Goal: Task Accomplishment & Management: Use online tool/utility

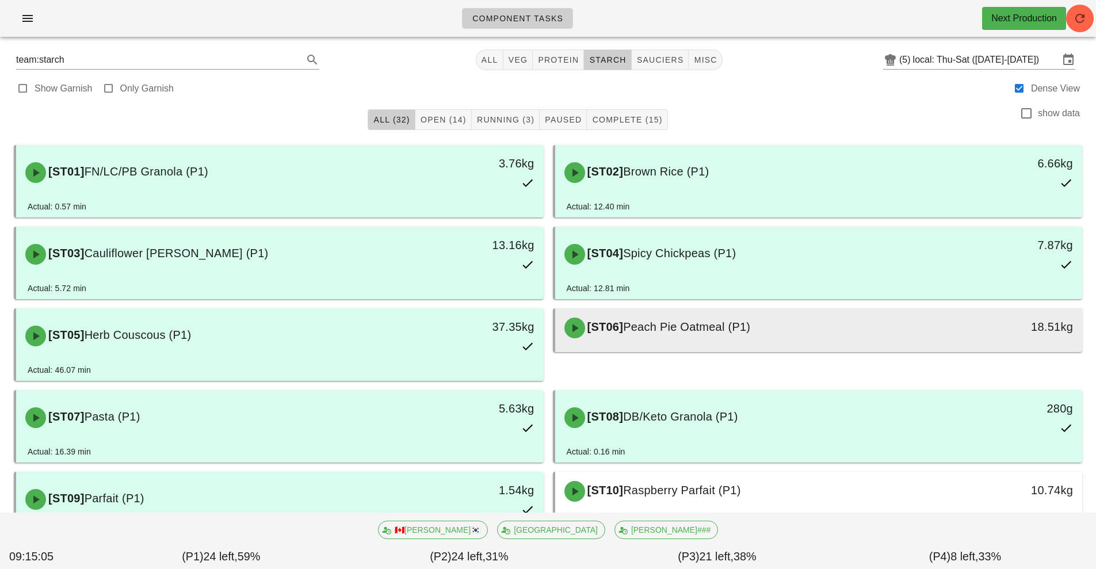
click at [777, 317] on div "[ST06] Peach Pie Oatmeal (P1)" at bounding box center [753, 328] width 392 height 35
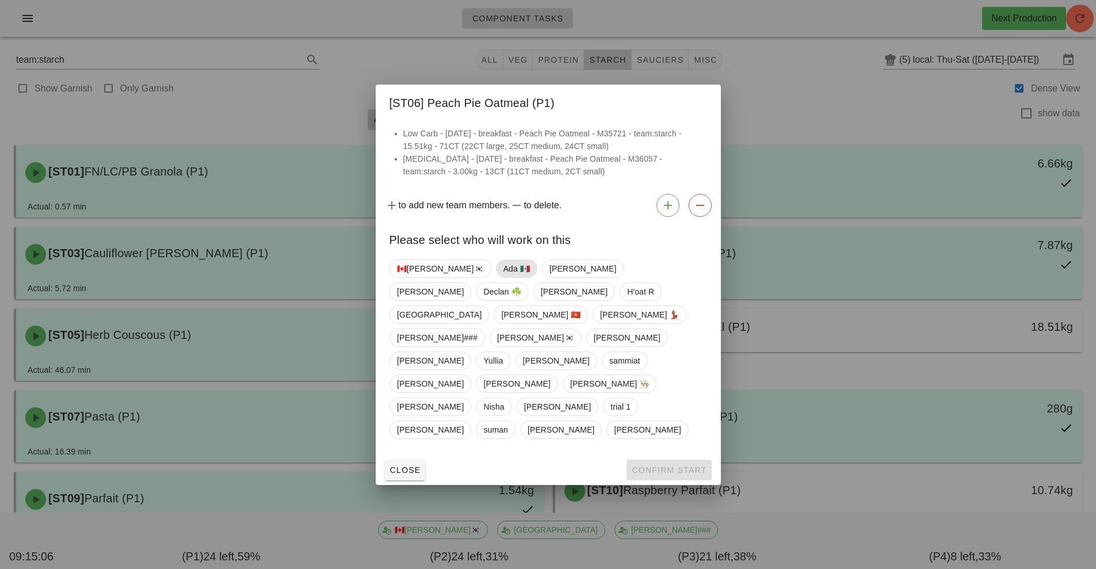
click at [503, 277] on span "Ada 🇲🇽" at bounding box center [516, 268] width 26 height 17
click at [646, 460] on button "Confirm Start" at bounding box center [668, 470] width 85 height 21
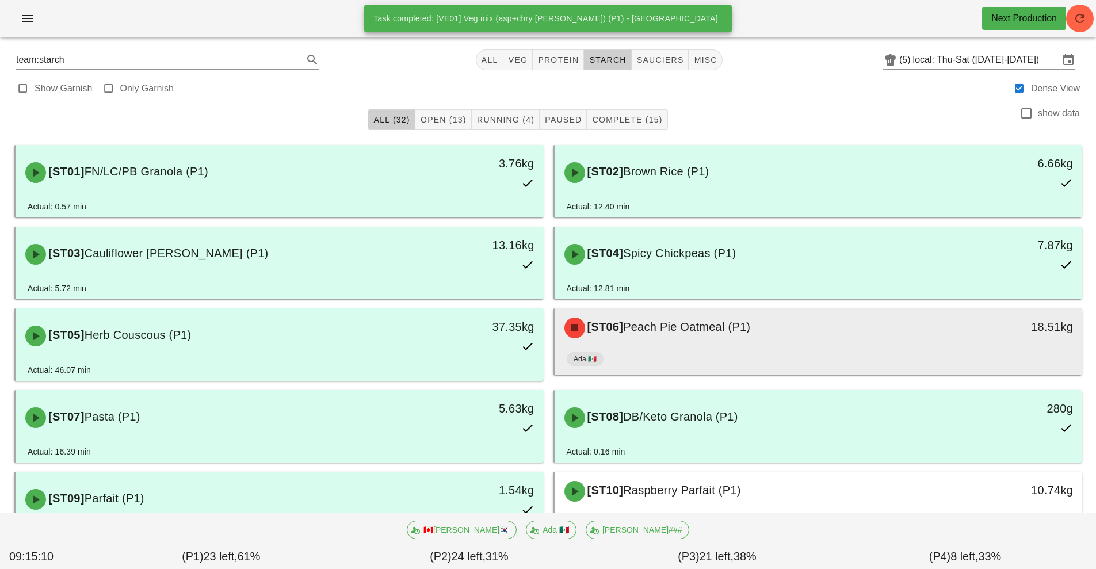
click at [826, 346] on div "[ST06] Peach Pie Oatmeal (P1) 18.51kg" at bounding box center [818, 327] width 527 height 39
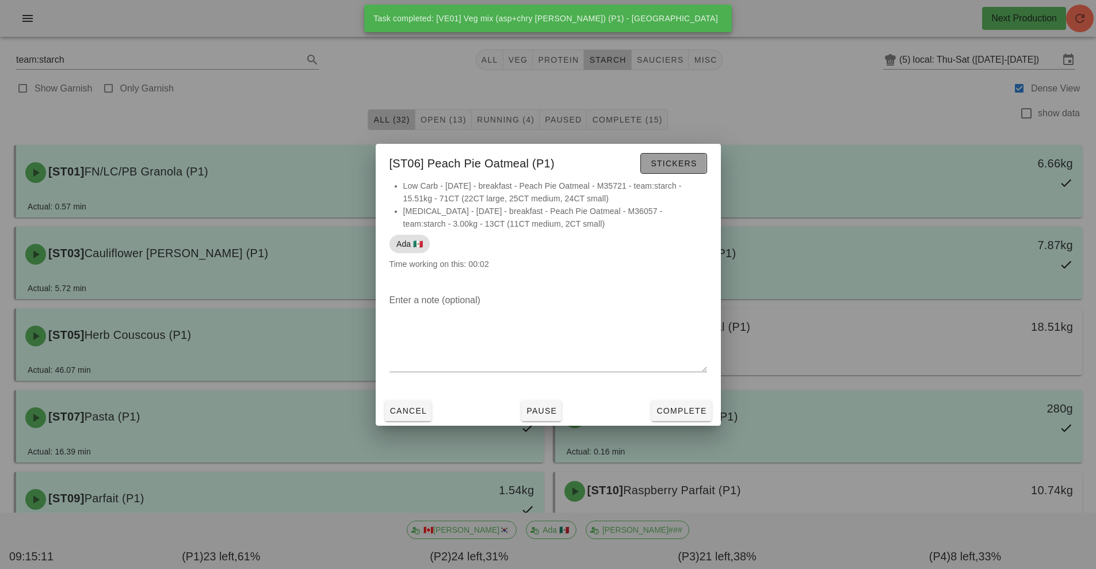
click at [678, 167] on span "Stickers" at bounding box center [673, 163] width 47 height 9
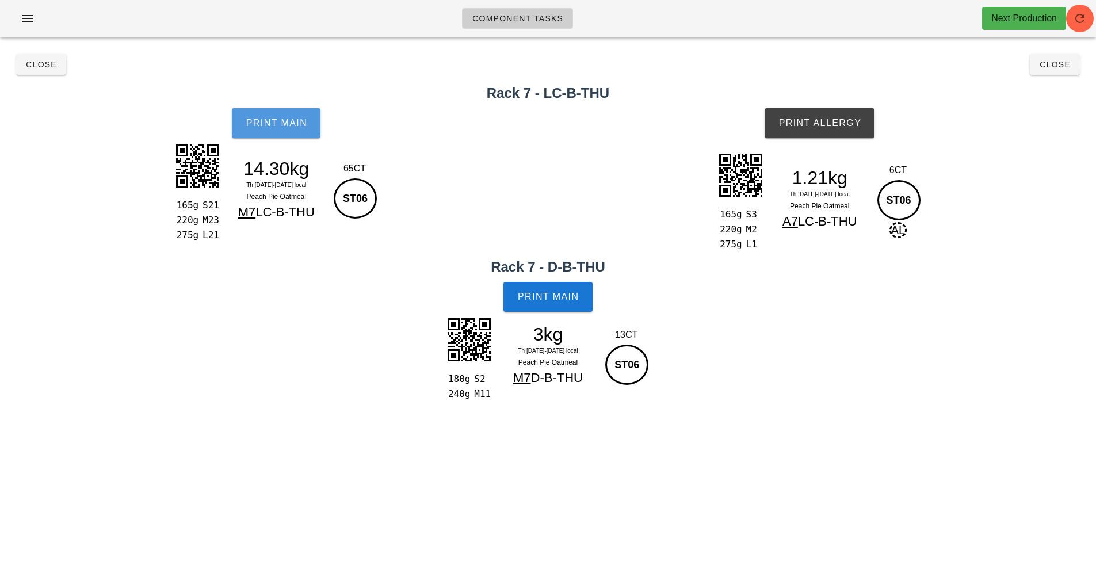
click at [258, 128] on span "Print Main" at bounding box center [276, 123] width 62 height 10
click at [1052, 68] on span "Close" at bounding box center [1055, 64] width 32 height 9
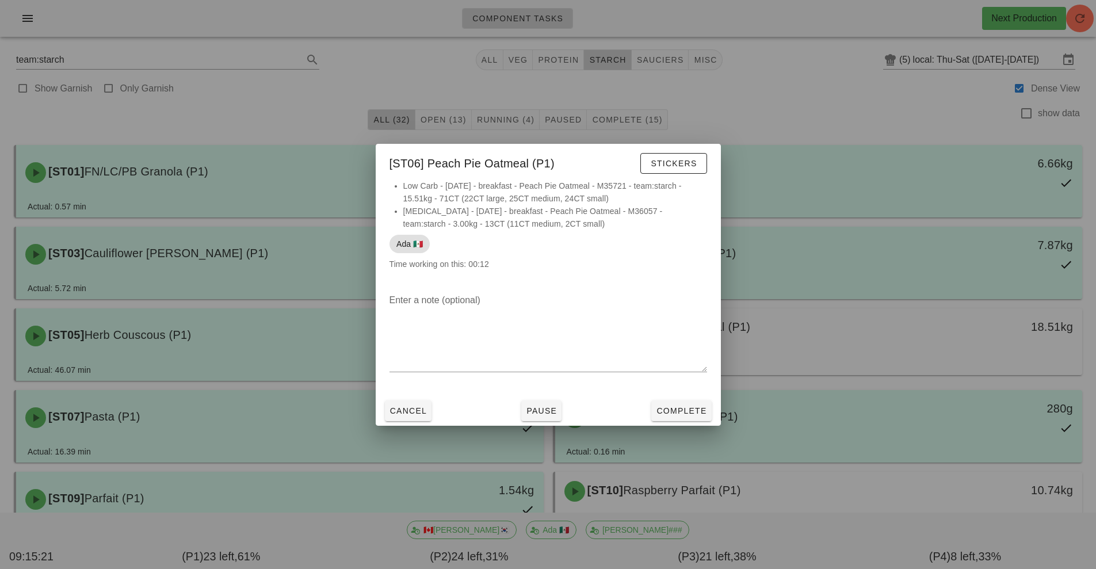
click at [839, 493] on div at bounding box center [548, 284] width 1096 height 569
